Goal: Transaction & Acquisition: Register for event/course

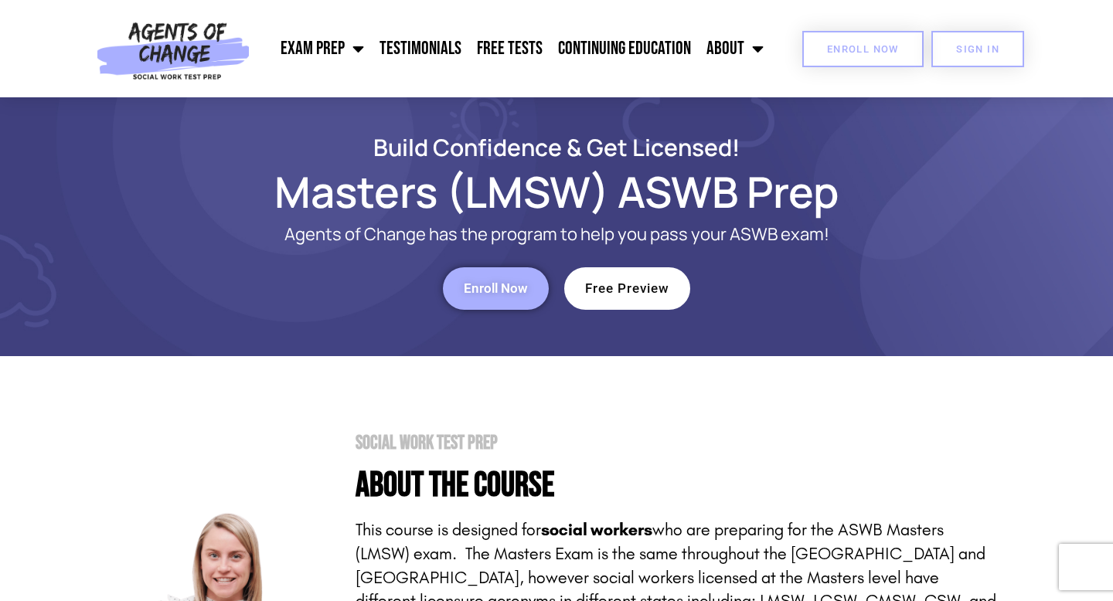
click at [856, 53] on span "Enroll Now" at bounding box center [863, 49] width 72 height 10
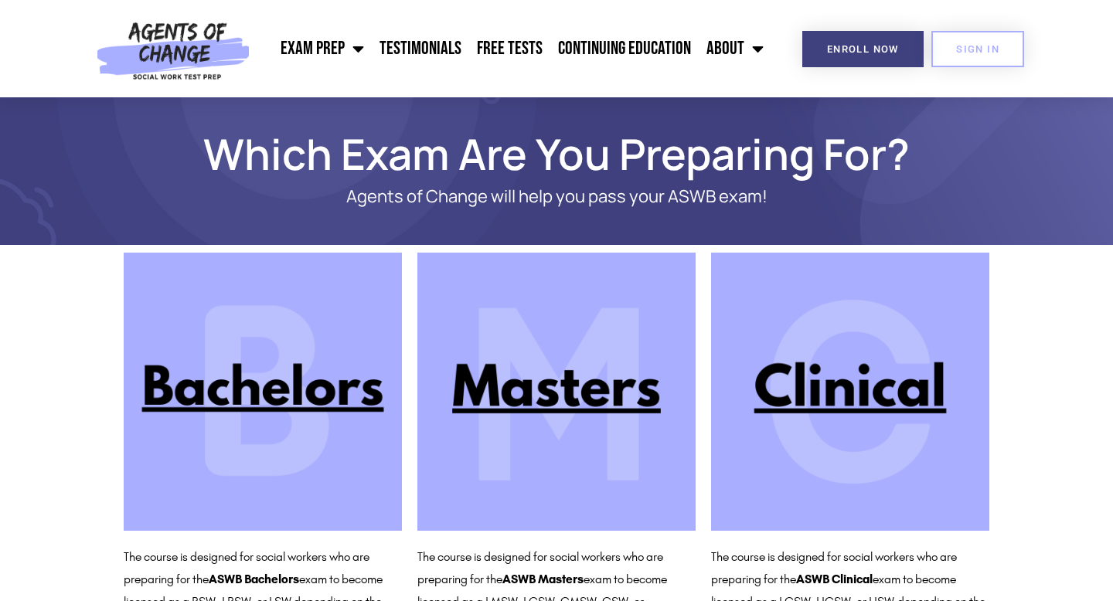
click at [543, 407] on img at bounding box center [556, 392] width 278 height 278
